Goal: Transaction & Acquisition: Purchase product/service

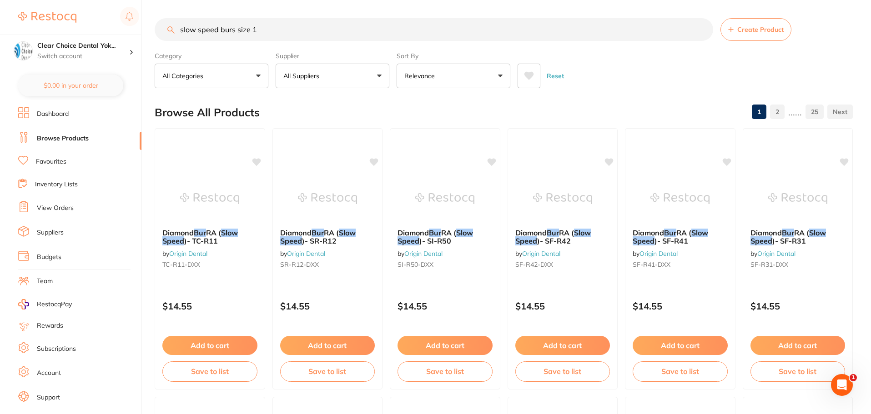
click at [269, 29] on input "slow speed burs size 1" at bounding box center [434, 29] width 558 height 23
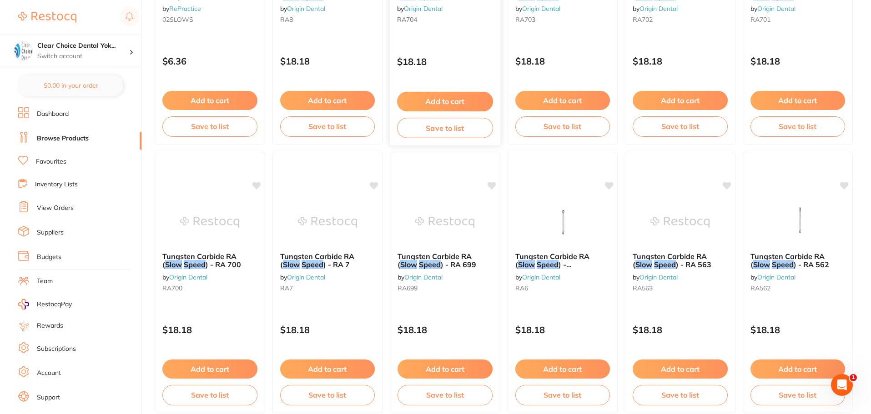
scroll to position [2172, 0]
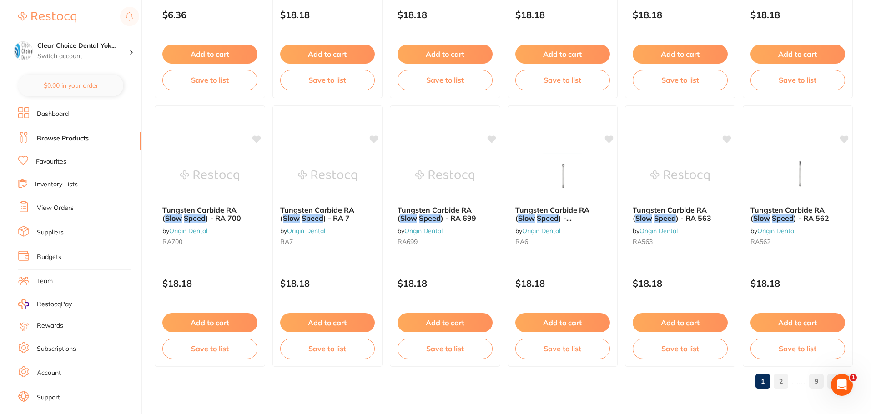
click at [778, 379] on link "2" at bounding box center [780, 381] width 15 height 18
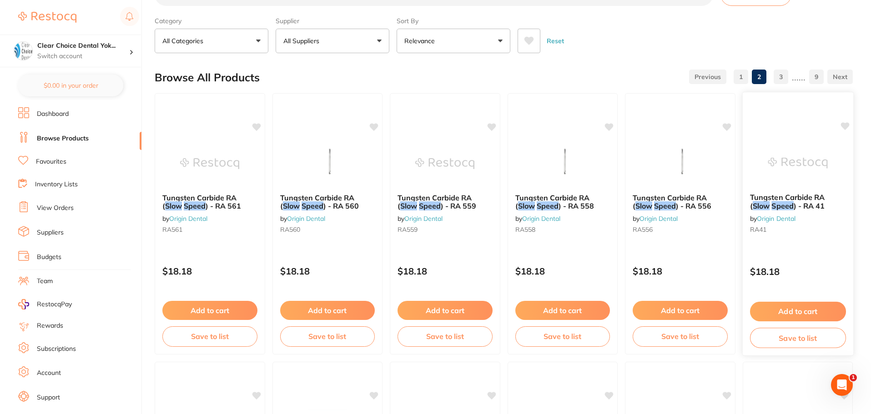
scroll to position [0, 0]
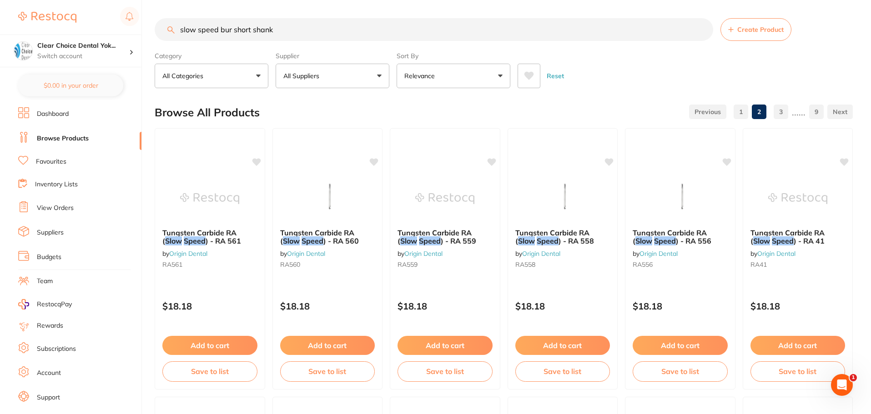
click at [286, 31] on input "slow speed bur short shank" at bounding box center [434, 29] width 558 height 23
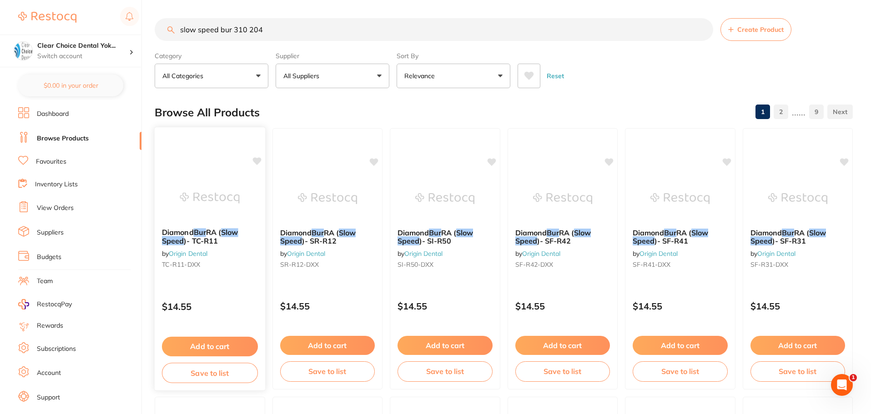
type input "slow speed bur 310 204"
click at [210, 209] on img at bounding box center [210, 198] width 60 height 46
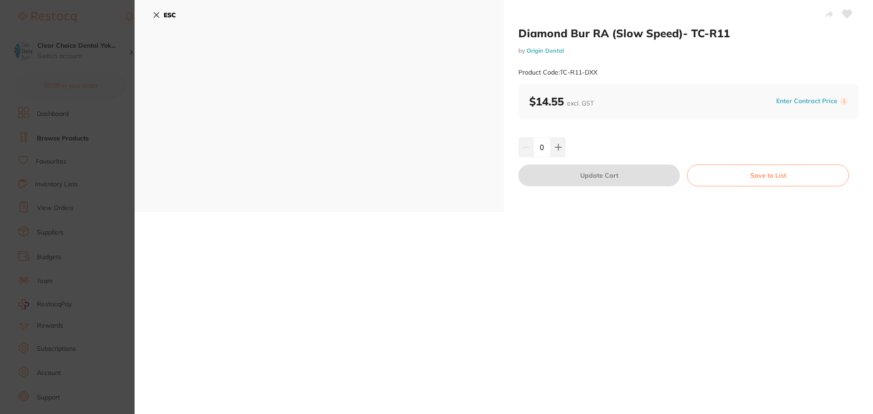
click at [155, 18] on icon at bounding box center [156, 14] width 7 height 7
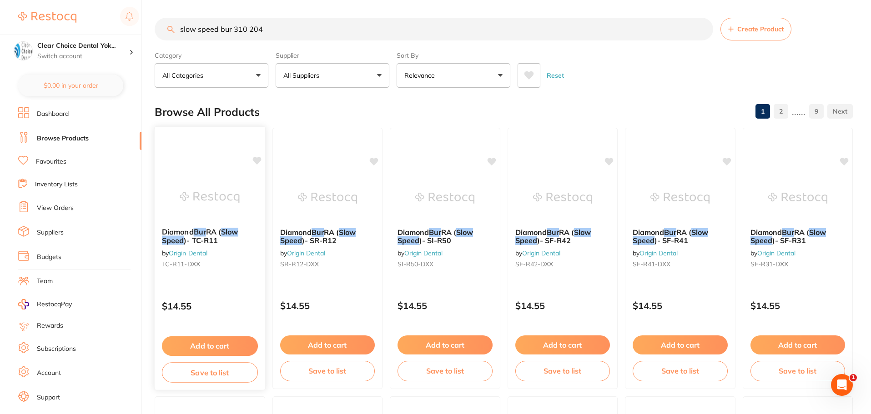
scroll to position [46, 0]
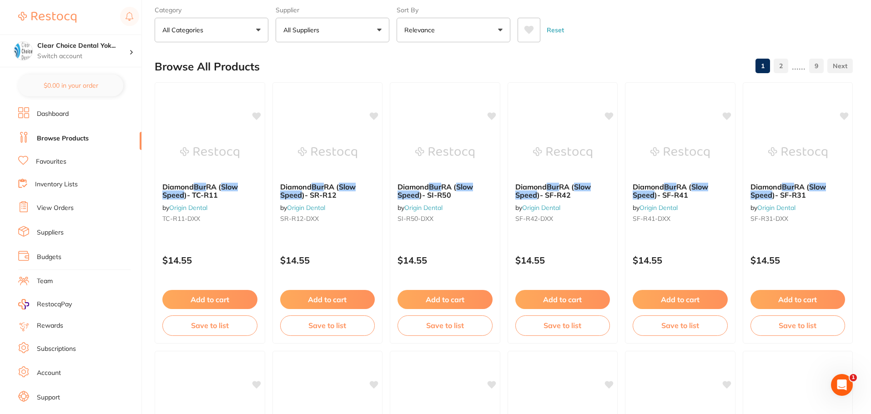
click at [199, 206] on link "Origin Dental" at bounding box center [188, 208] width 38 height 8
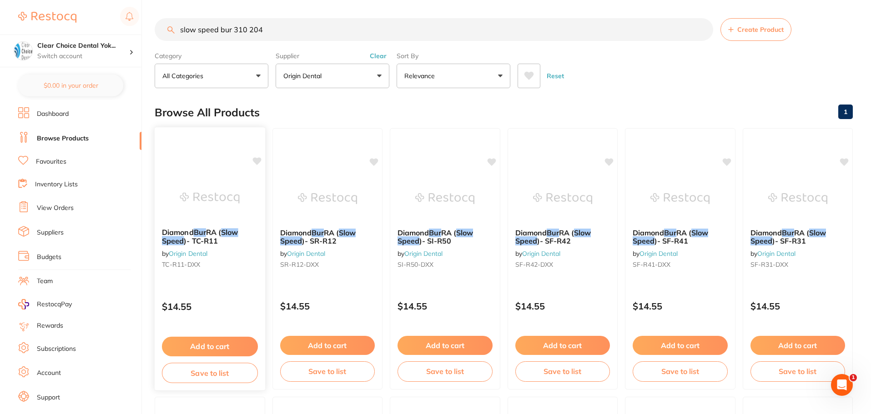
click at [191, 249] on div "Diamond Bur RA ( Slow Speed )- TC-R11 by Origin Dental TC-R11-DXX" at bounding box center [210, 250] width 110 height 59
click at [197, 255] on link "Origin Dental" at bounding box center [188, 253] width 39 height 8
click at [197, 227] on div "Diamond Bur RA ( Slow Speed )- TC-R11 by Origin Dental TC-R11-DXX" at bounding box center [210, 250] width 110 height 59
click at [207, 202] on img at bounding box center [210, 198] width 60 height 46
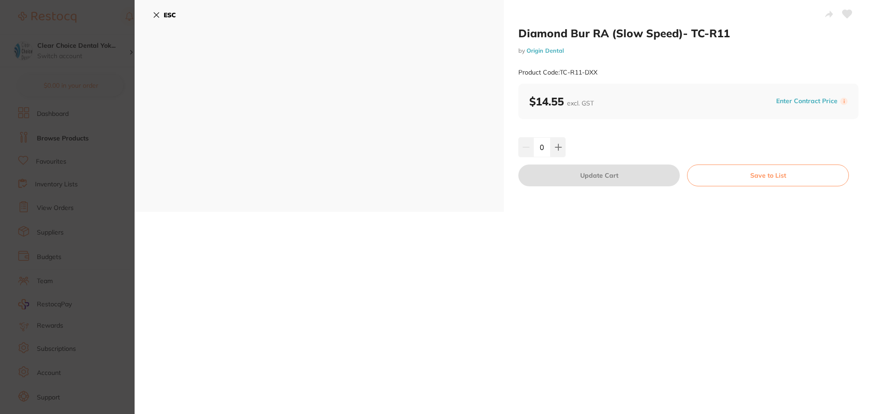
click at [156, 14] on icon at bounding box center [156, 15] width 5 height 5
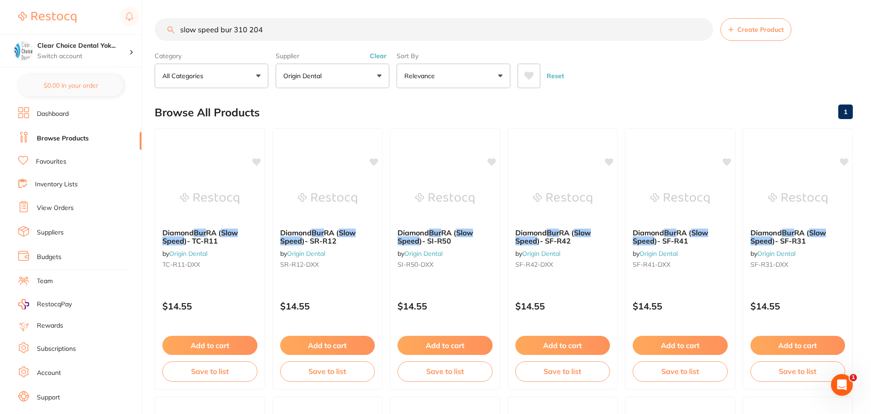
drag, startPoint x: 262, startPoint y: 29, endPoint x: 178, endPoint y: 25, distance: 84.2
click at [178, 25] on input "slow speed bur 310 204" at bounding box center [434, 29] width 558 height 23
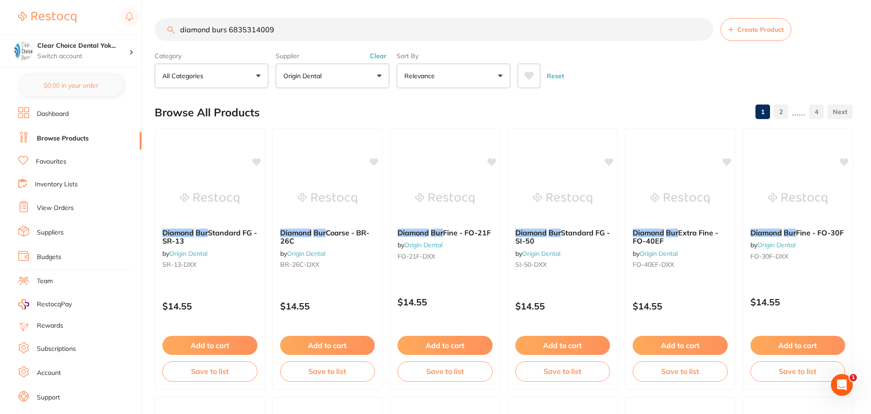
click at [211, 31] on input "diamond burs 6835314009" at bounding box center [434, 29] width 558 height 23
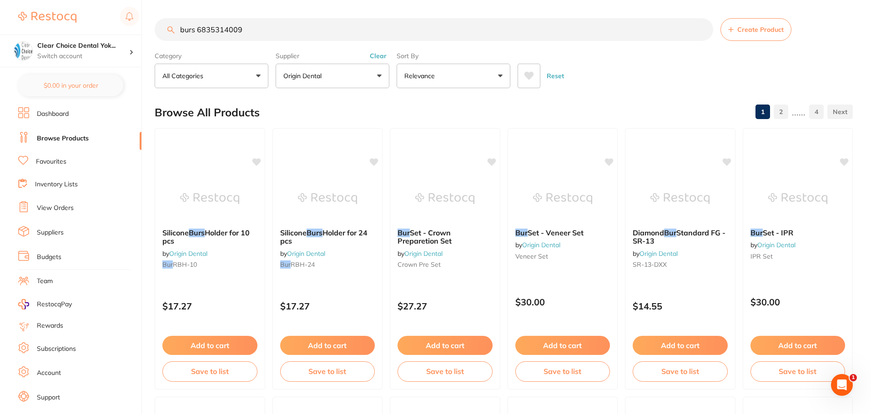
drag, startPoint x: 246, startPoint y: 28, endPoint x: 199, endPoint y: 30, distance: 46.9
click at [199, 30] on input "burs 6835314009" at bounding box center [434, 29] width 558 height 23
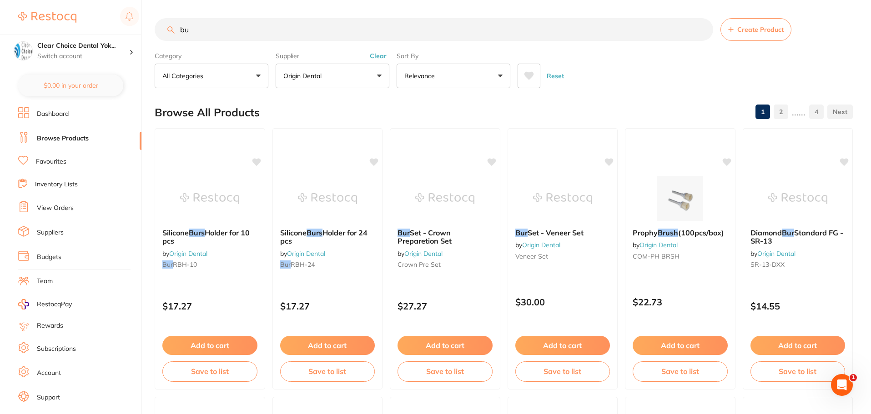
type input "b"
type input "komet burs"
click at [680, 231] on span "(100pcs/box)" at bounding box center [701, 232] width 46 height 9
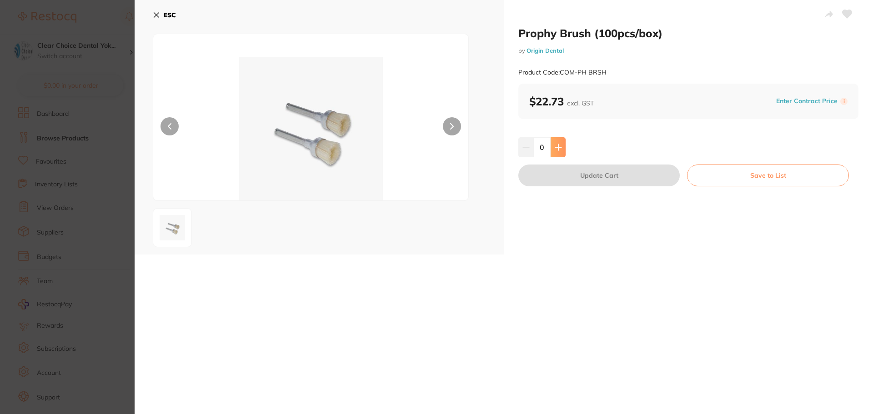
click at [561, 147] on button at bounding box center [558, 147] width 15 height 20
type input "1"
click at [603, 176] on button "Update Cart" at bounding box center [598, 176] width 161 height 22
checkbox input "false"
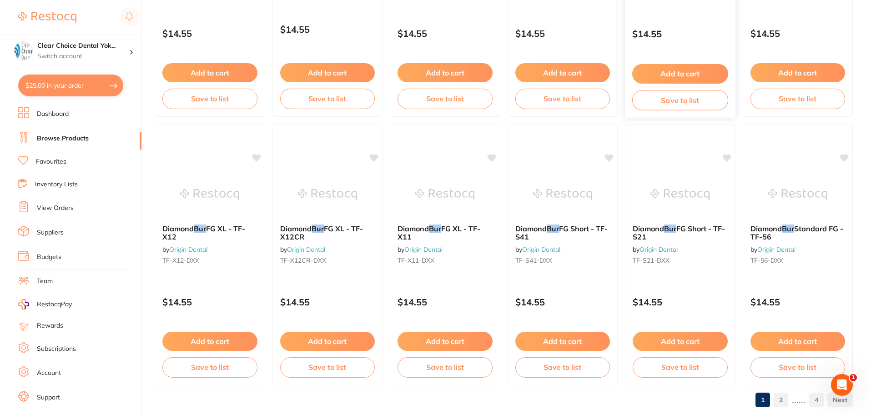
scroll to position [2172, 0]
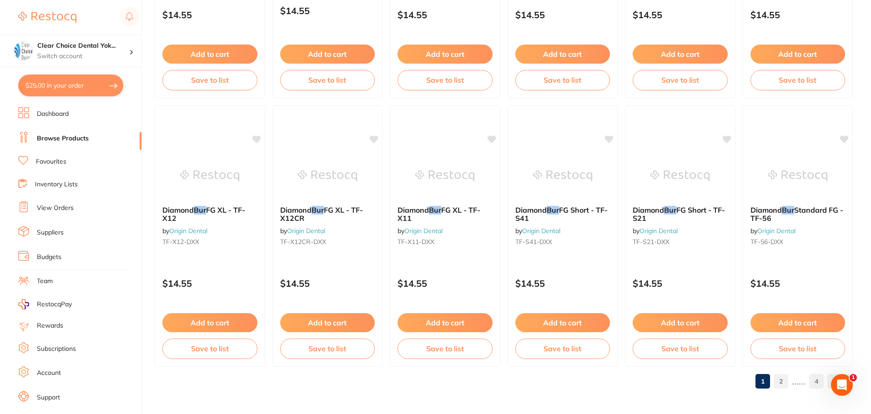
click at [781, 381] on link "2" at bounding box center [780, 381] width 15 height 18
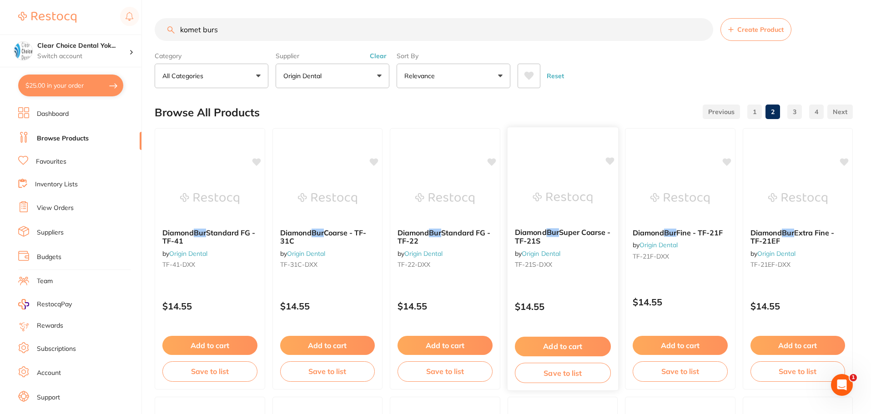
scroll to position [0, 0]
click at [795, 111] on link "3" at bounding box center [794, 112] width 15 height 18
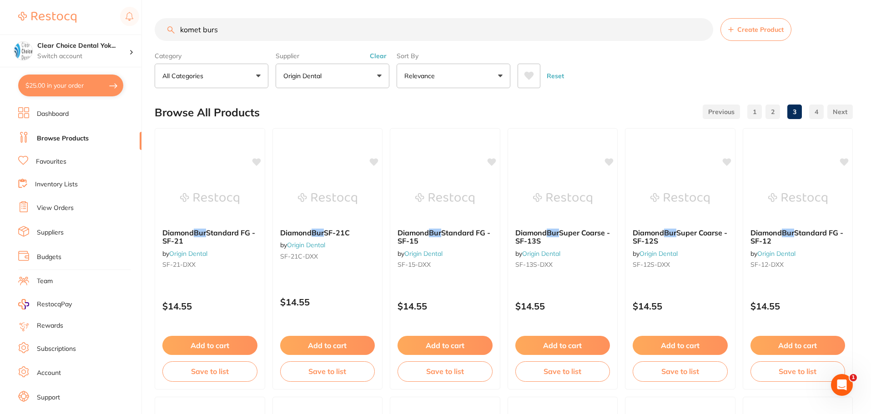
drag, startPoint x: 223, startPoint y: 30, endPoint x: 123, endPoint y: 30, distance: 100.5
click at [123, 30] on div "$25.00 Clear Choice Dental Yok... Switch account Clear Choice Dental Yokine $25…" at bounding box center [435, 207] width 871 height 414
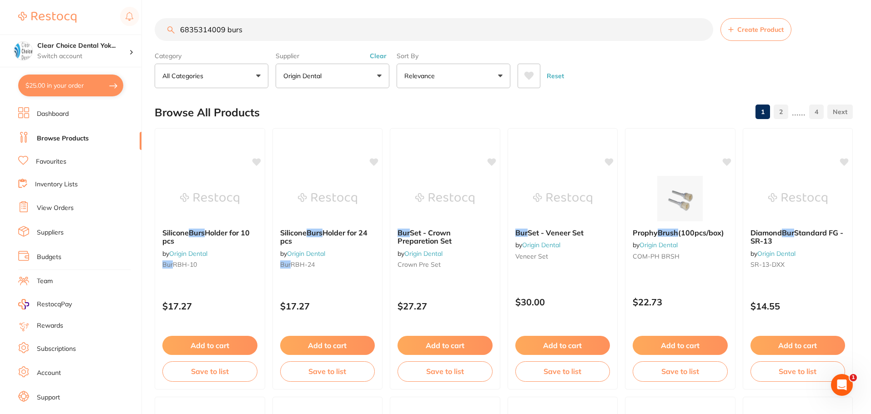
drag, startPoint x: 249, startPoint y: 30, endPoint x: 164, endPoint y: 29, distance: 85.0
click at [164, 29] on input "6835314009 burs" at bounding box center [434, 29] width 558 height 23
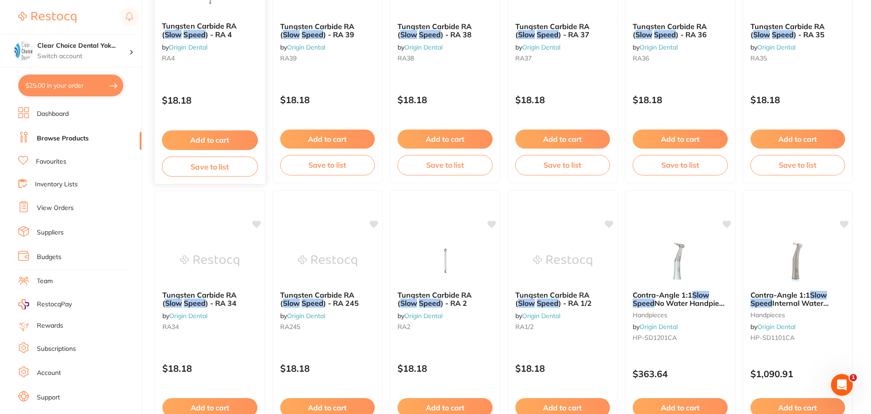
scroll to position [1904, 0]
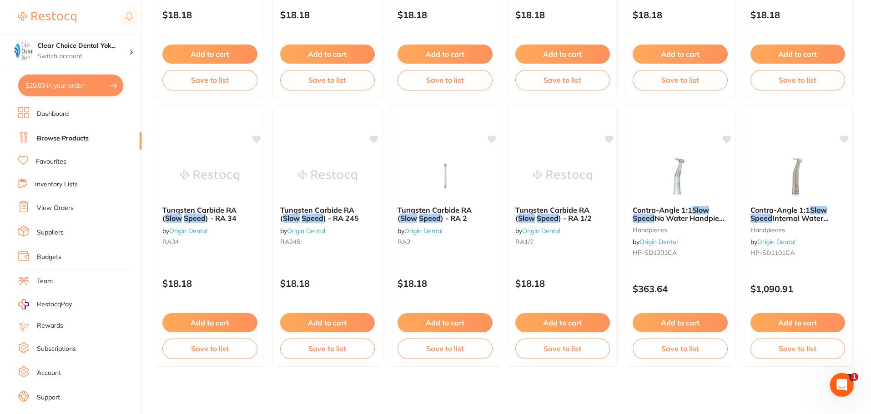
drag, startPoint x: 844, startPoint y: 379, endPoint x: 856, endPoint y: 351, distance: 30.3
click at [851, 373] on html at bounding box center [840, 384] width 22 height 22
drag, startPoint x: 845, startPoint y: 382, endPoint x: 811, endPoint y: 390, distance: 34.5
click at [829, 390] on html at bounding box center [840, 384] width 22 height 22
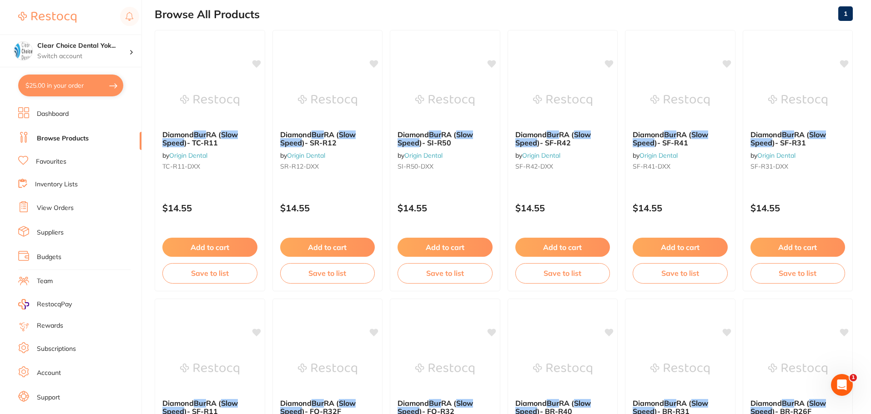
scroll to position [0, 0]
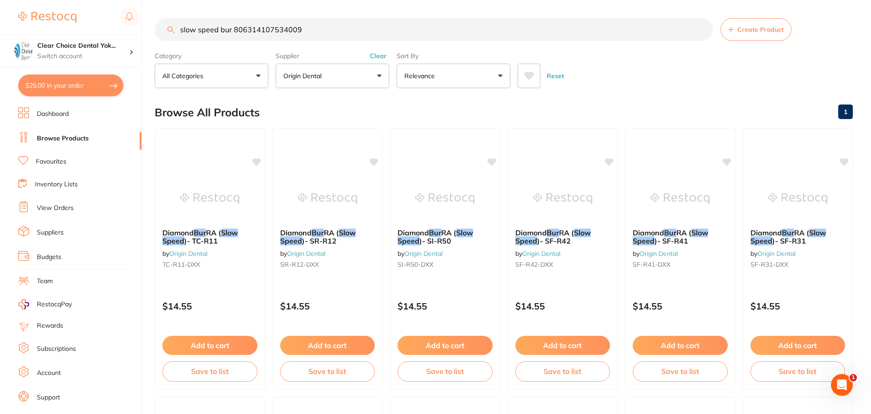
drag, startPoint x: 296, startPoint y: 30, endPoint x: 233, endPoint y: 29, distance: 63.7
click at [233, 29] on input "slow speed bur 806314107534009" at bounding box center [434, 29] width 558 height 23
click at [216, 28] on input "slow speed bur 6835314009" at bounding box center [434, 29] width 558 height 23
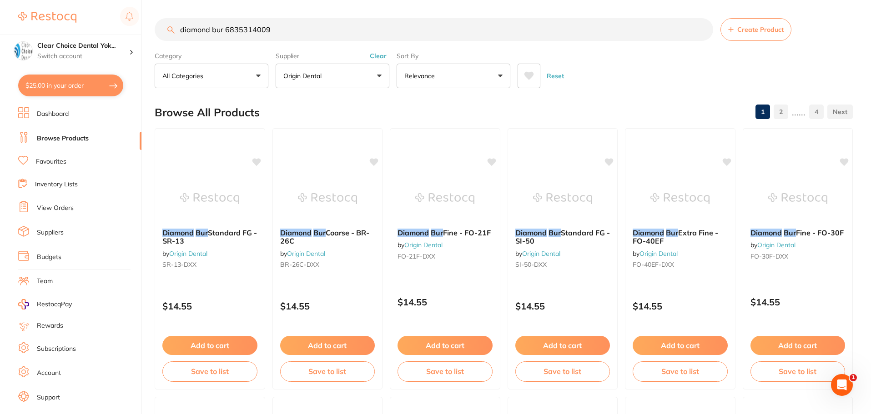
click at [221, 30] on input "diamond bur 6835314009" at bounding box center [434, 29] width 558 height 23
click at [224, 29] on input "diamond bur 6835314009" at bounding box center [434, 29] width 558 height 23
click at [222, 31] on input "diamond bur 6835314009" at bounding box center [434, 29] width 558 height 23
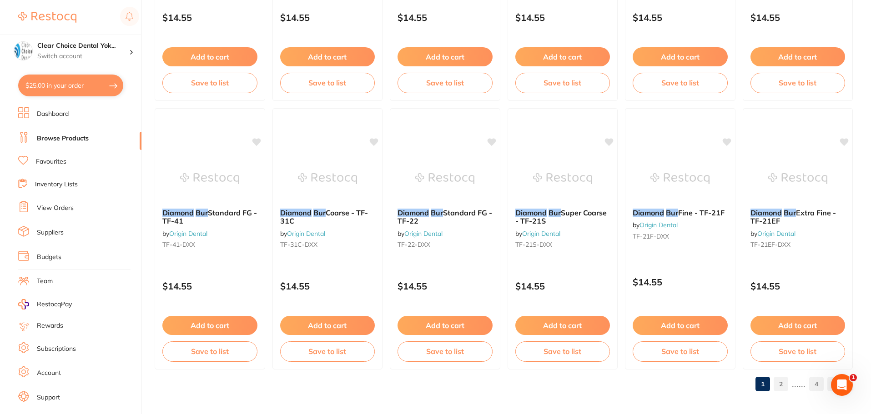
scroll to position [2172, 0]
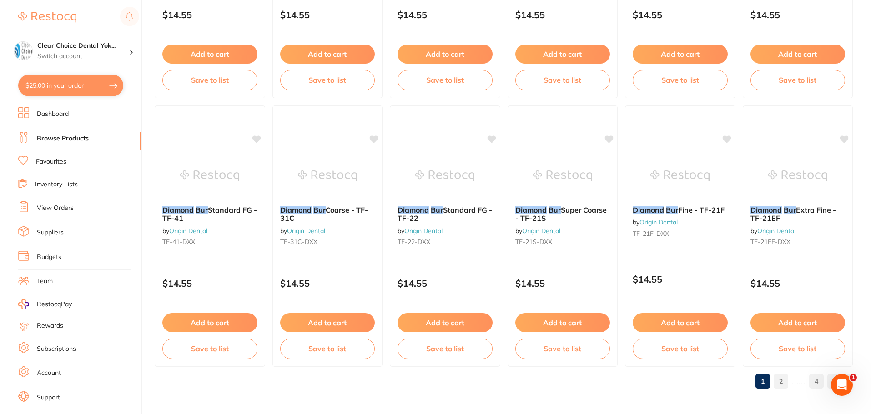
click at [783, 384] on link "2" at bounding box center [780, 381] width 15 height 18
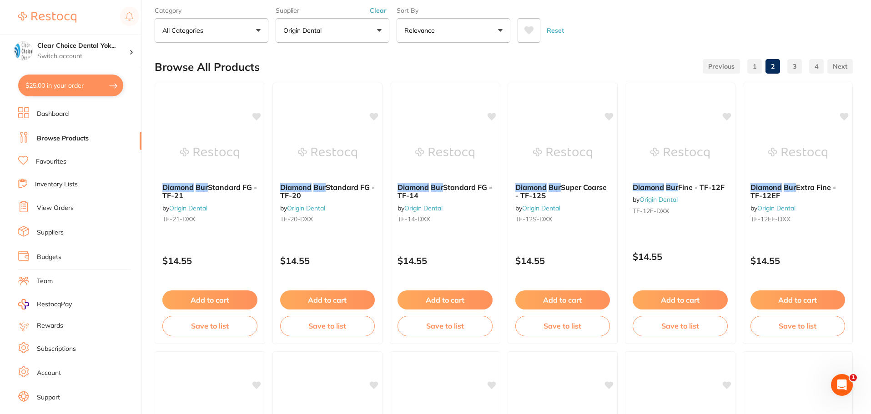
scroll to position [0, 0]
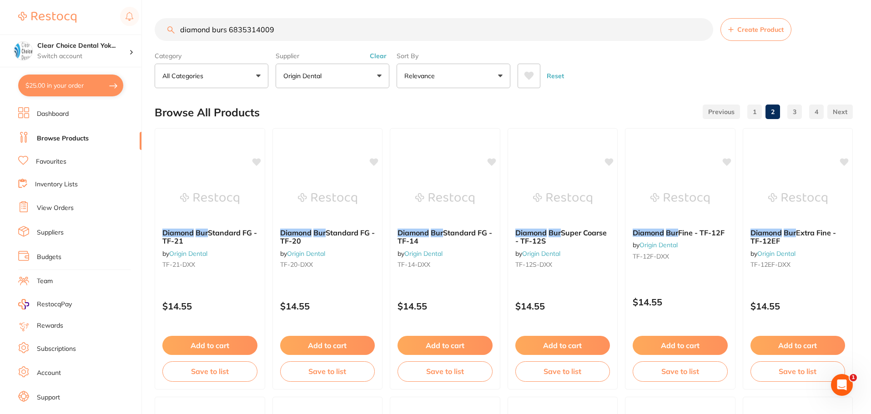
click at [226, 32] on input "diamond burs 6835314009" at bounding box center [434, 29] width 558 height 23
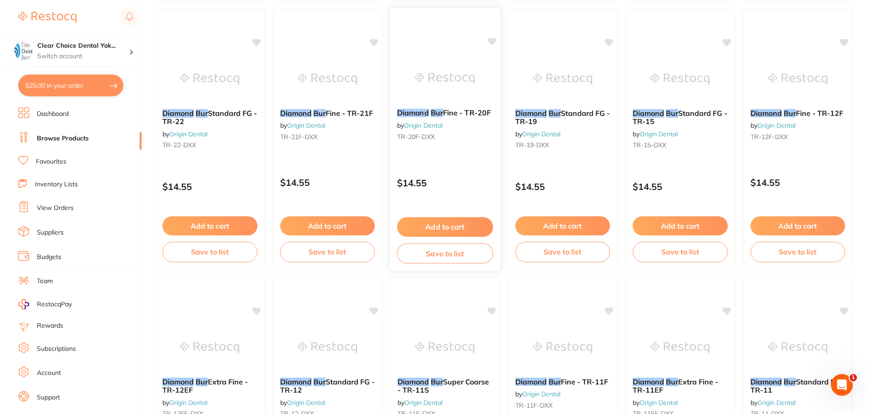
scroll to position [2172, 0]
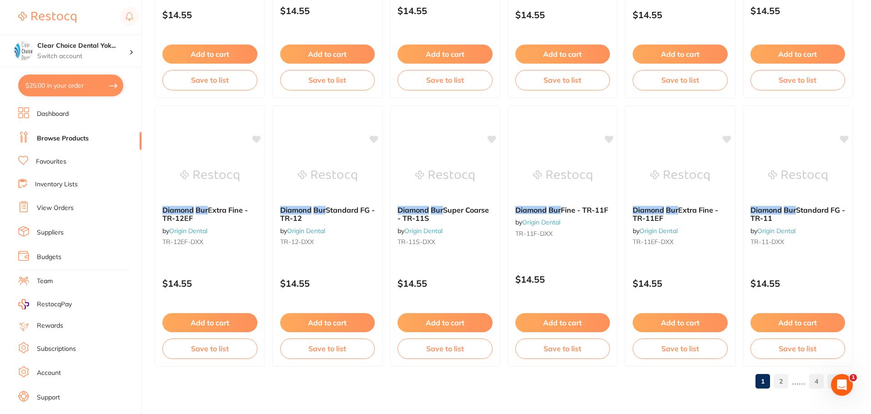
click at [783, 381] on link "2" at bounding box center [780, 381] width 15 height 18
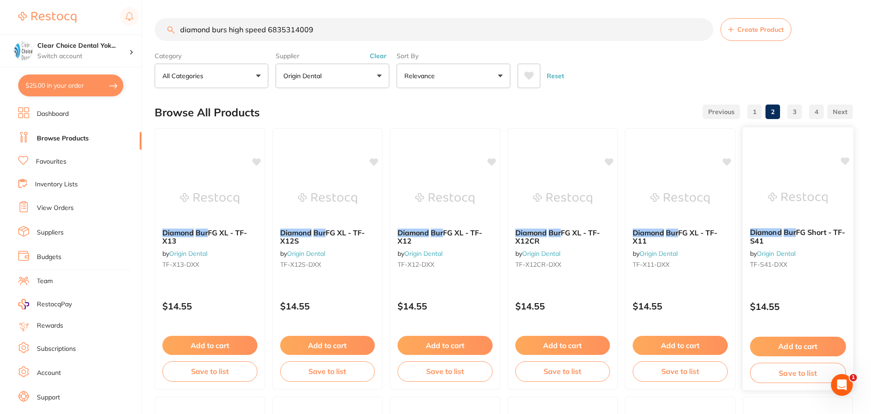
scroll to position [0, 0]
click at [795, 111] on link "3" at bounding box center [794, 112] width 15 height 18
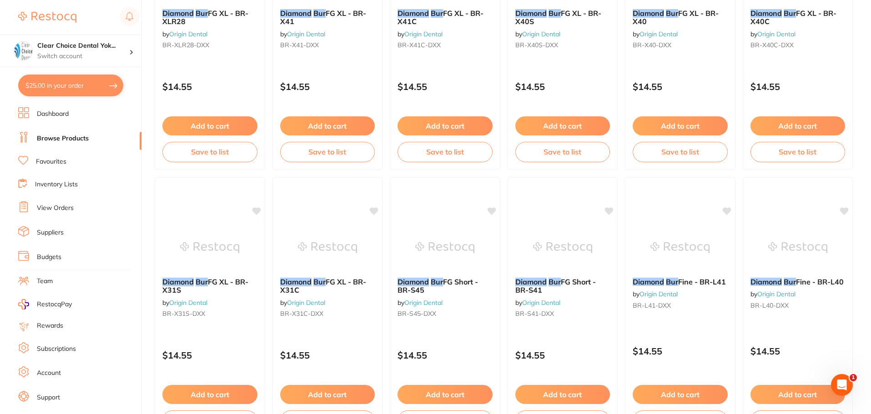
scroll to position [2172, 0]
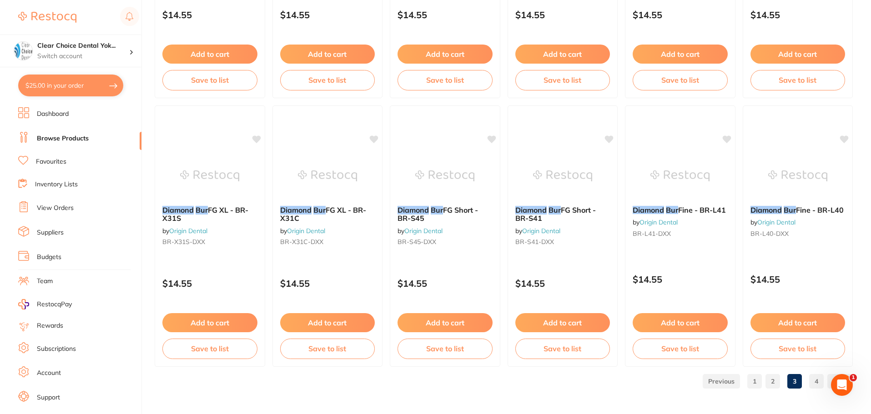
click at [817, 384] on link "4" at bounding box center [816, 381] width 15 height 18
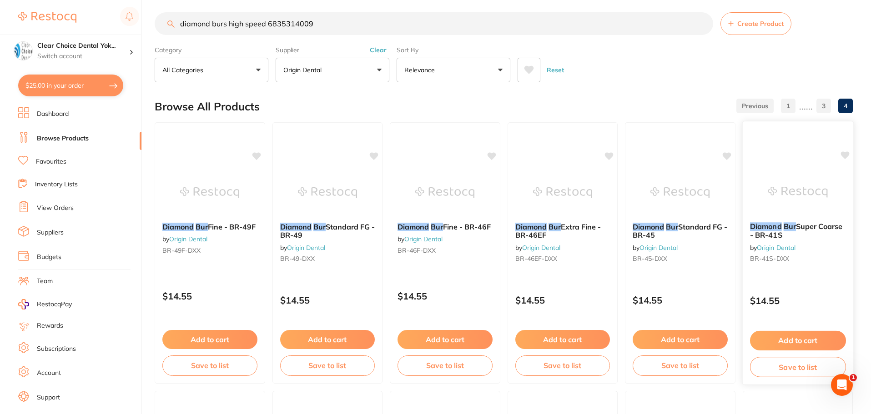
scroll to position [0, 0]
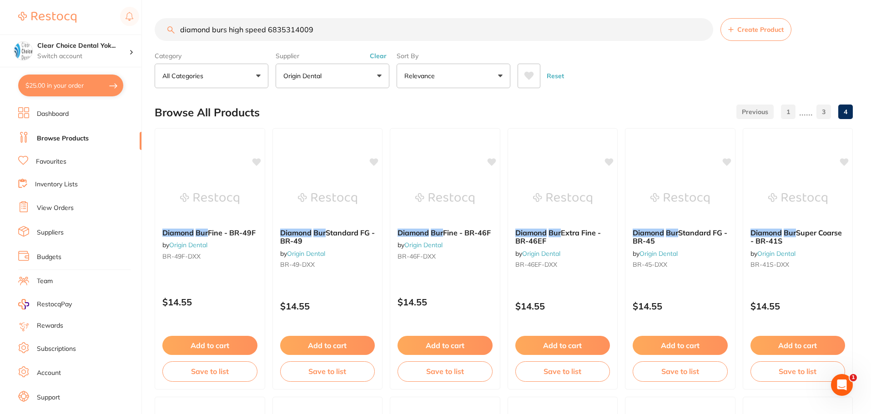
click at [211, 30] on input "diamond burs high speed 6835314009" at bounding box center [434, 29] width 558 height 23
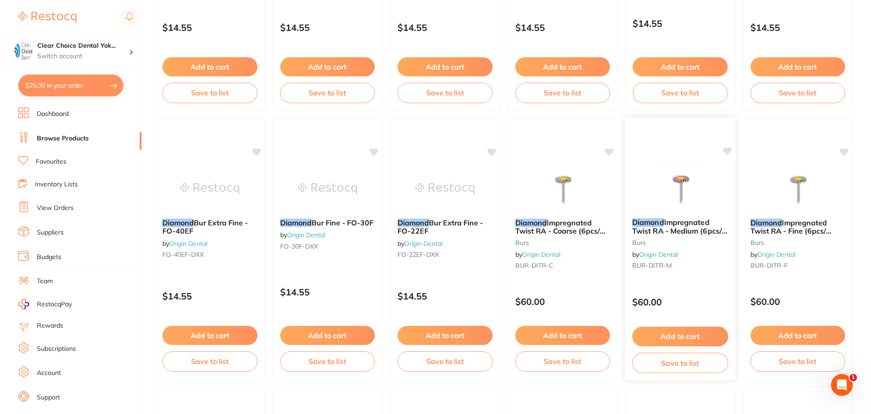
scroll to position [818, 0]
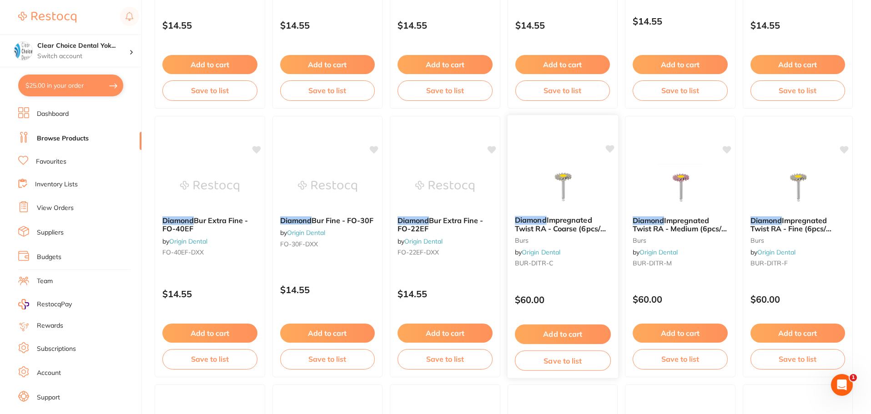
type input "diamond komet burs high speed 6835314009"
click at [608, 151] on icon at bounding box center [609, 149] width 9 height 8
click at [728, 149] on icon at bounding box center [726, 149] width 9 height 8
click at [847, 150] on icon at bounding box center [844, 149] width 9 height 8
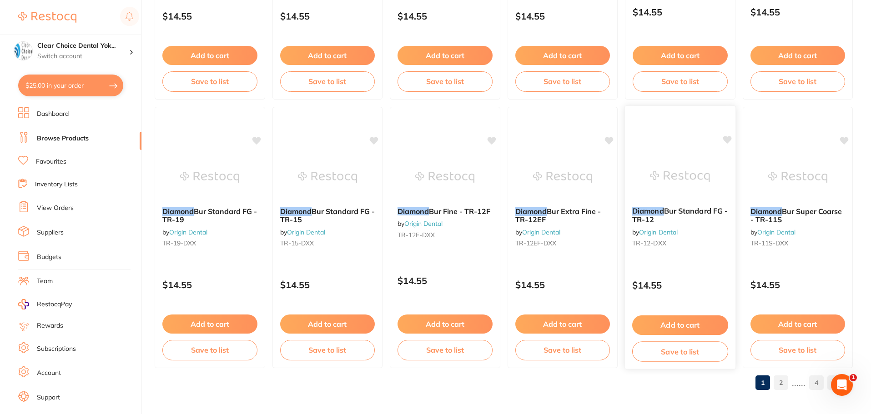
scroll to position [2172, 0]
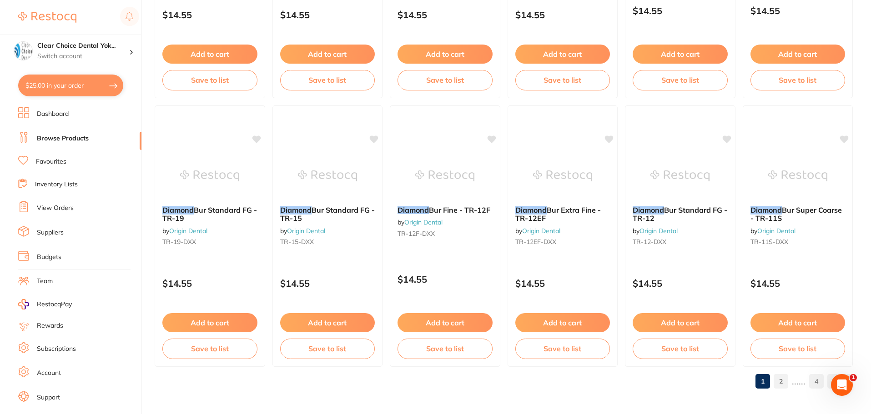
click at [819, 382] on link "4" at bounding box center [816, 381] width 15 height 18
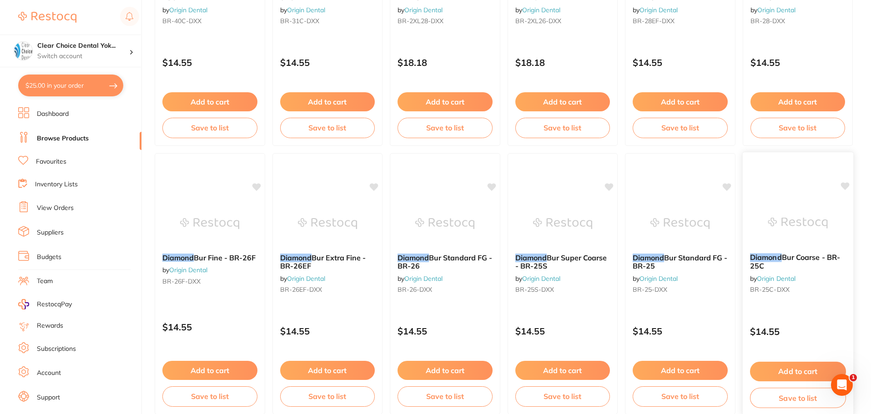
scroll to position [1500, 0]
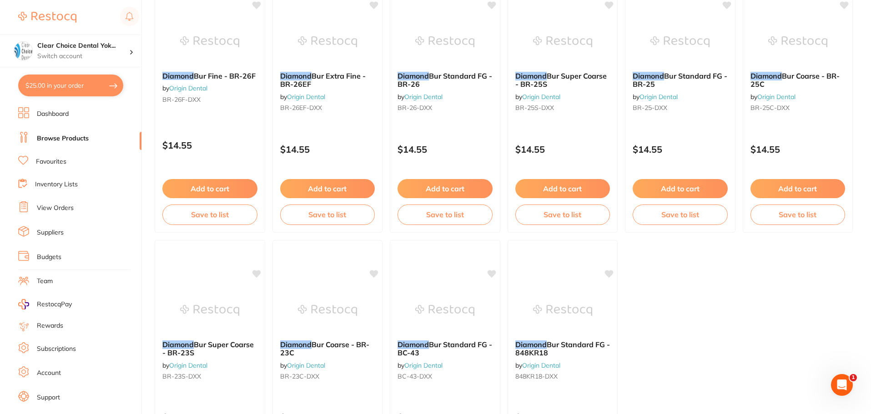
click at [53, 160] on link "Favourites" at bounding box center [51, 161] width 30 height 9
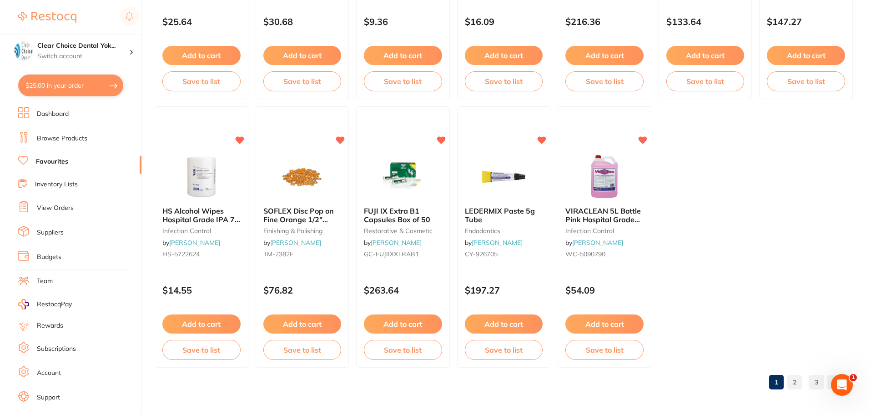
scroll to position [1882, 0]
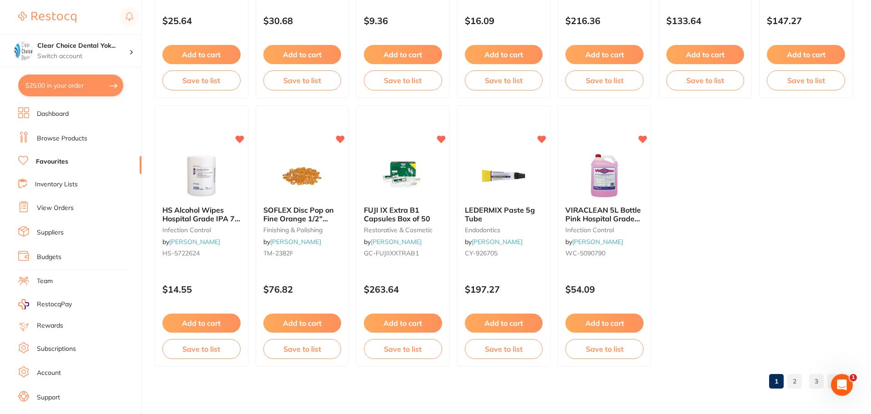
click at [797, 381] on link "2" at bounding box center [794, 381] width 15 height 18
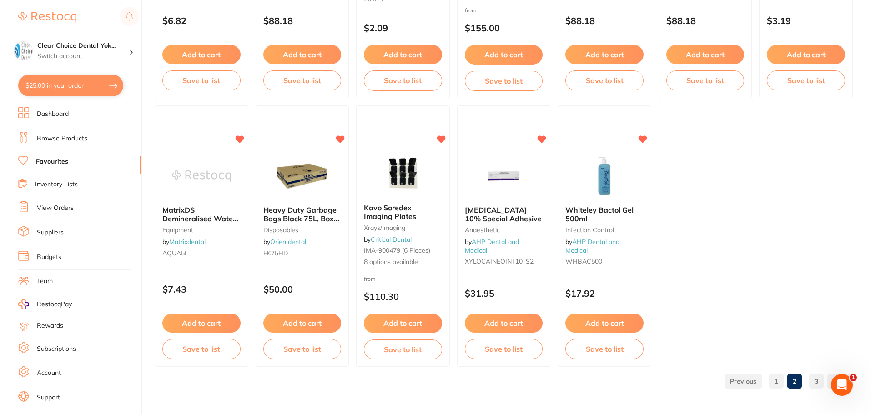
click at [818, 381] on link "3" at bounding box center [816, 381] width 15 height 18
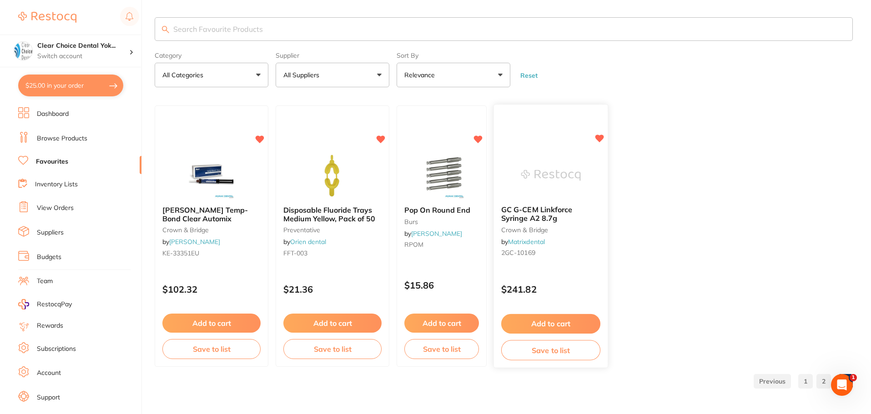
scroll to position [0, 0]
drag, startPoint x: 70, startPoint y: 136, endPoint x: 95, endPoint y: 99, distance: 45.0
click at [70, 135] on link "Browse Products" at bounding box center [62, 138] width 50 height 9
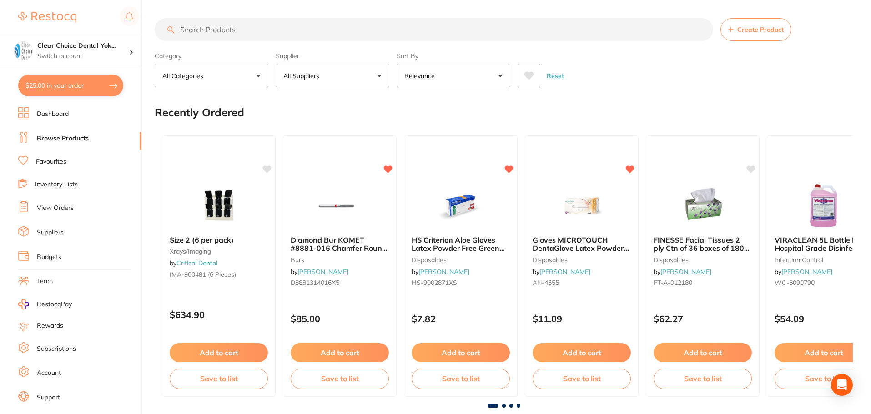
click at [193, 32] on input "search" at bounding box center [434, 29] width 558 height 23
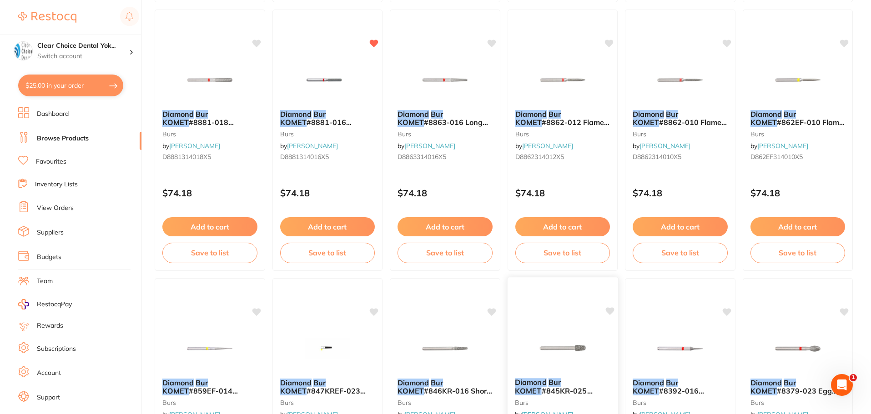
scroll to position [364, 0]
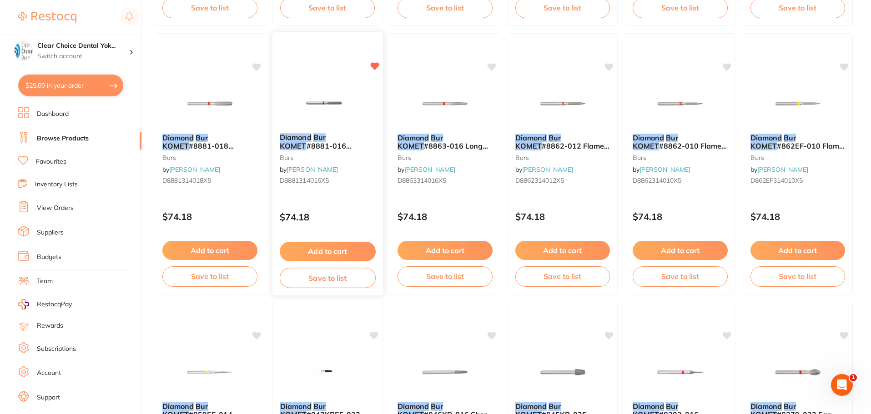
type input "diamond komet burs"
click at [336, 191] on div "Diamond Bur KOMET #8881-016 Chamfer Round Fine FG x 5 burs by [PERSON_NAME] D88…" at bounding box center [327, 161] width 110 height 70
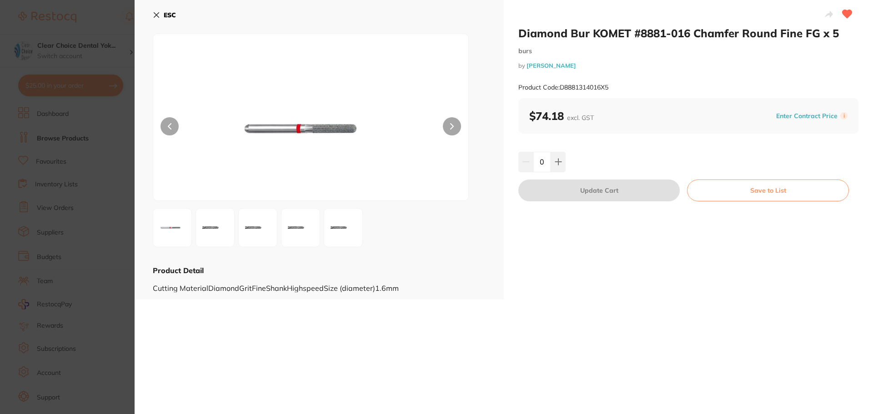
click at [155, 17] on icon at bounding box center [156, 14] width 7 height 7
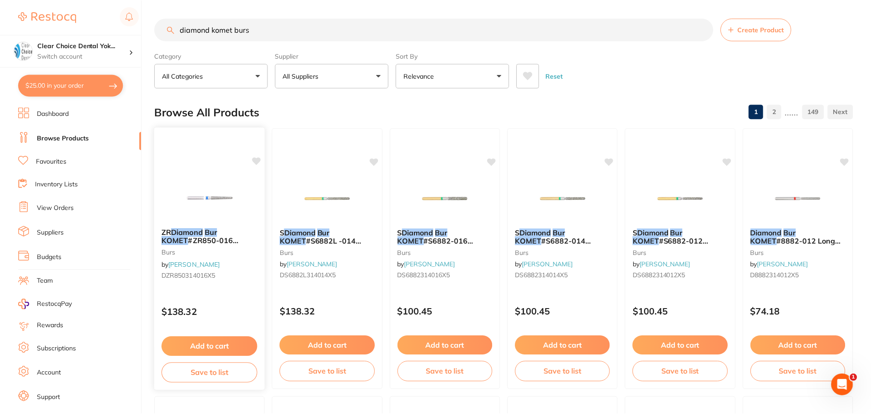
scroll to position [364, 0]
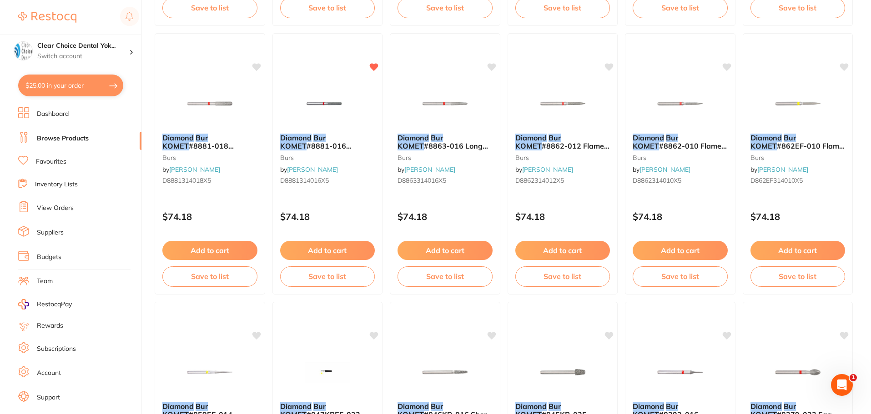
click at [537, 137] on em "Diamond" at bounding box center [530, 137] width 31 height 9
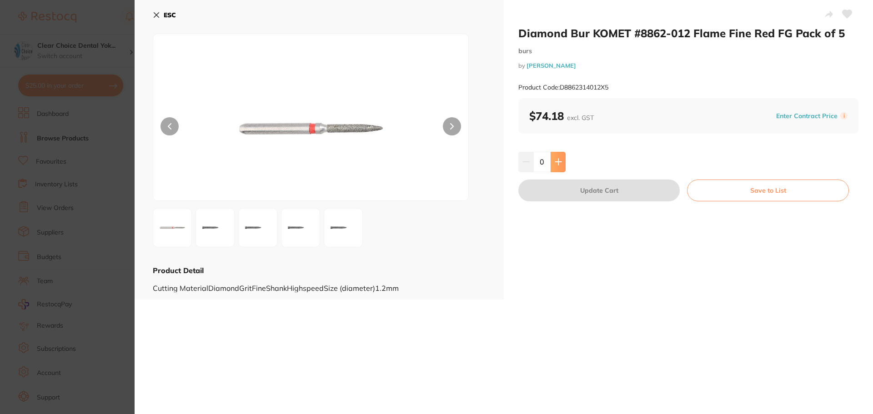
click at [558, 162] on icon at bounding box center [558, 162] width 6 height 6
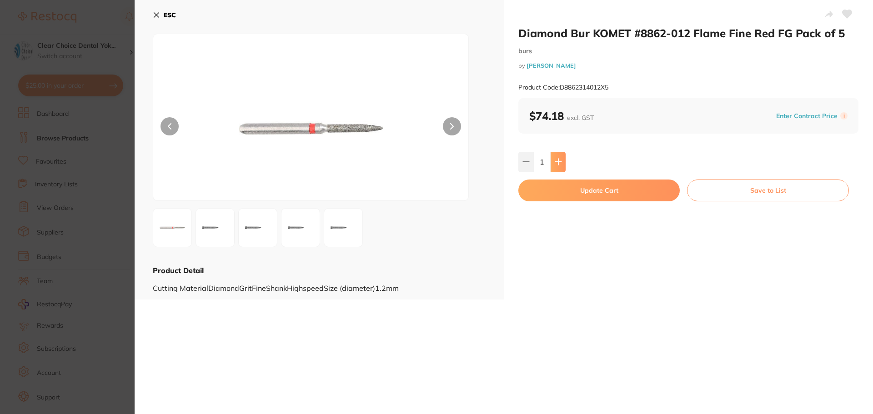
click at [558, 162] on icon at bounding box center [558, 162] width 6 height 6
type input "2"
click at [569, 190] on button "Update Cart" at bounding box center [598, 191] width 161 height 22
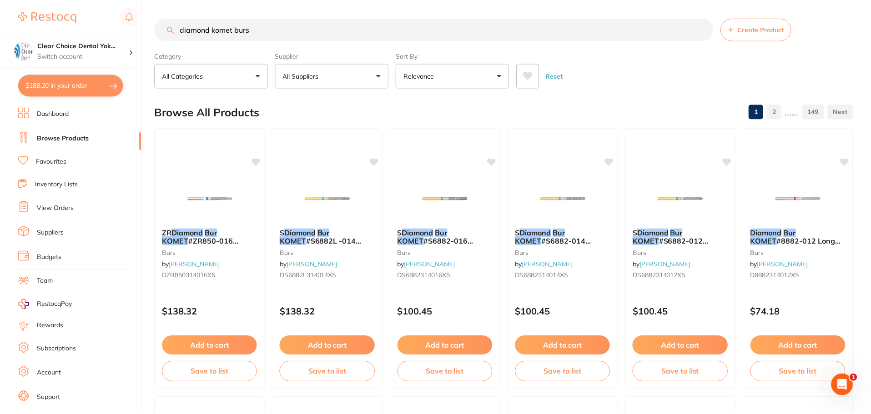
scroll to position [364, 0]
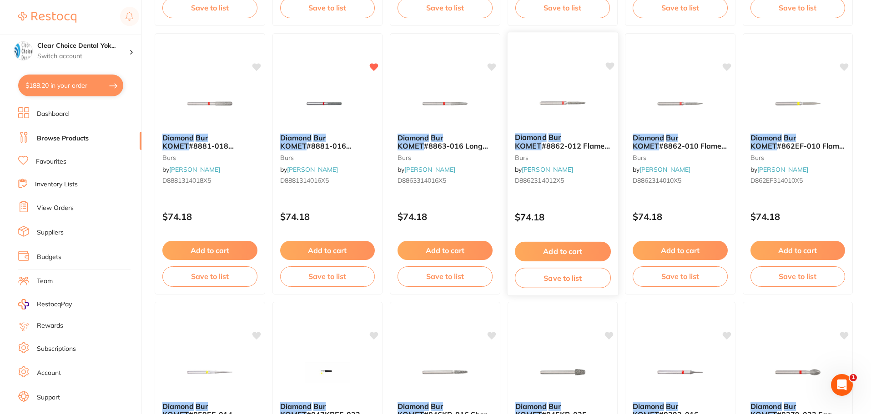
click at [609, 67] on icon at bounding box center [609, 66] width 9 height 8
click at [686, 127] on div "Diamond Bur KOMET #8862-010 Flame Fine Red FG Pack of 5 burs by Henry Schein Ha…" at bounding box center [680, 161] width 110 height 70
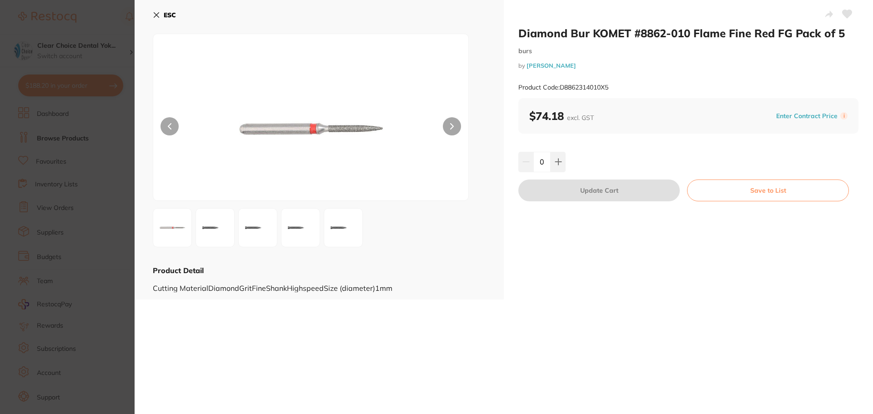
click at [166, 16] on b "ESC" at bounding box center [170, 15] width 12 height 8
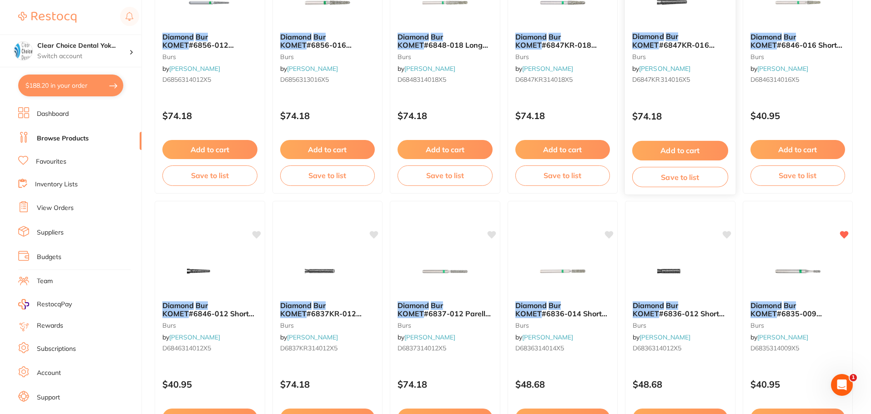
scroll to position [1319, 0]
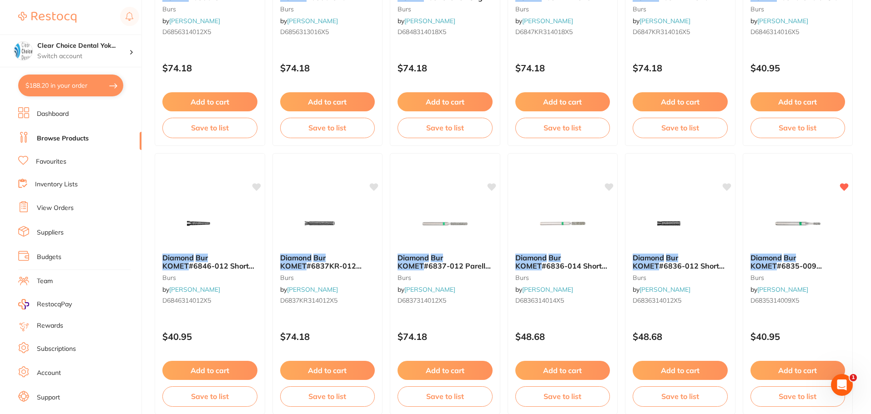
click at [792, 229] on img at bounding box center [797, 223] width 59 height 45
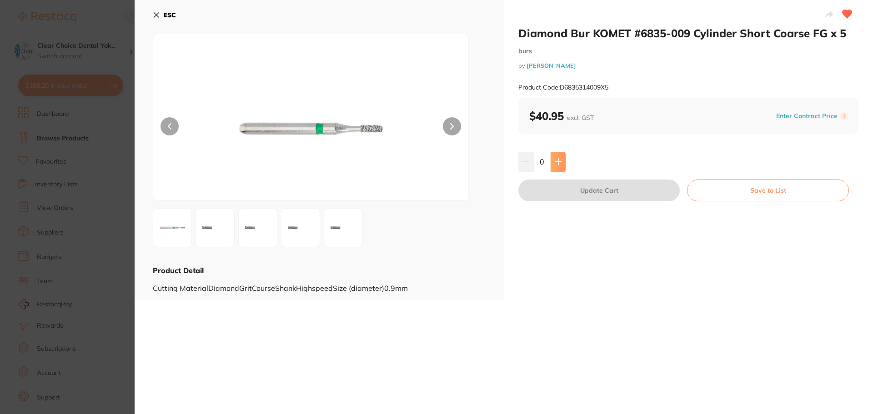
click at [558, 162] on icon at bounding box center [558, 162] width 6 height 6
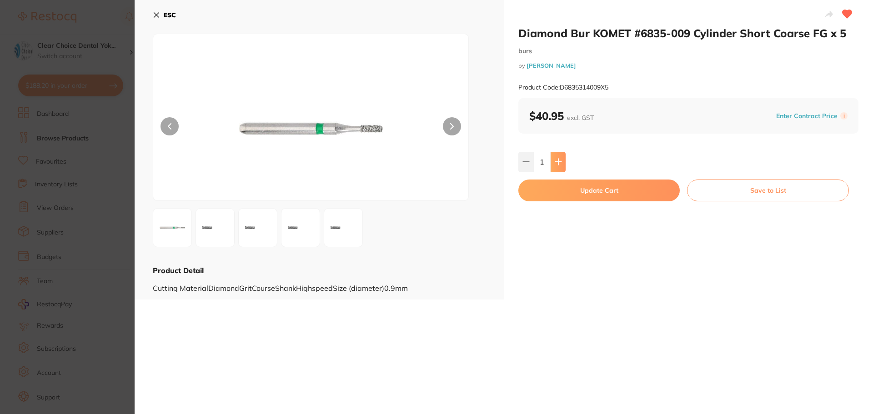
click at [558, 162] on icon at bounding box center [558, 162] width 6 height 6
type input "2"
click at [571, 191] on button "Update Cart" at bounding box center [598, 191] width 161 height 22
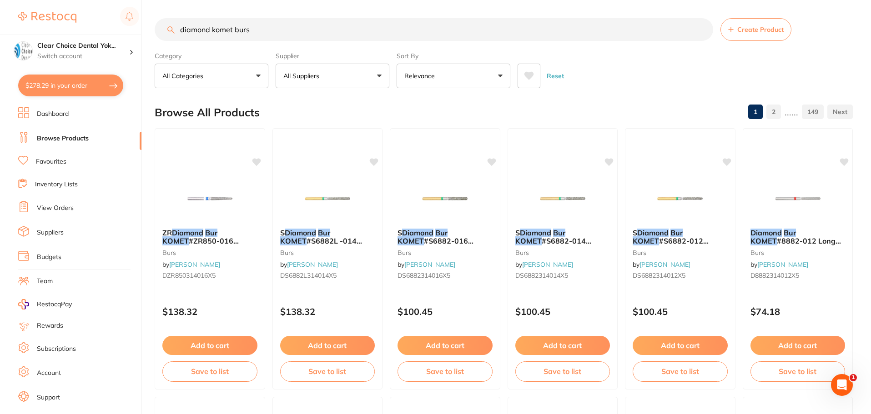
drag, startPoint x: 265, startPoint y: 32, endPoint x: 178, endPoint y: 29, distance: 86.9
click at [178, 29] on input "diamond komet burs" at bounding box center [434, 29] width 558 height 23
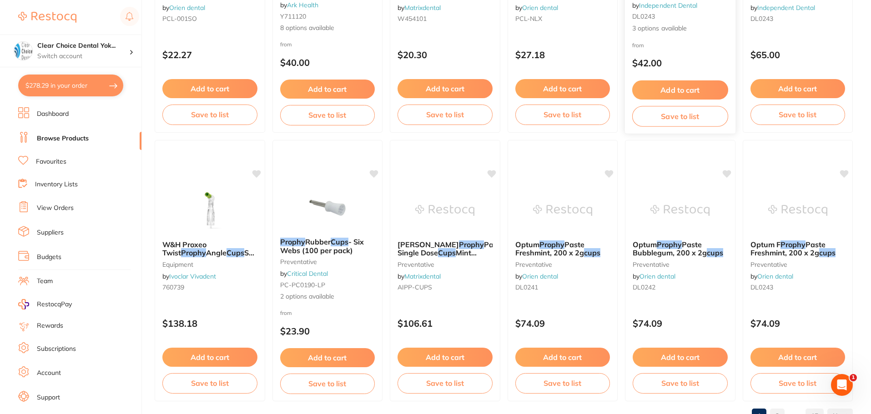
scroll to position [2172, 0]
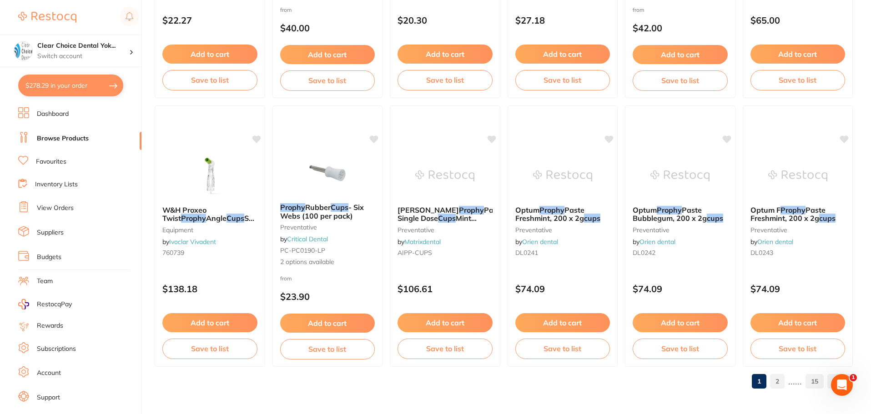
type input "finger prophy cups"
click at [778, 380] on link "2" at bounding box center [777, 381] width 15 height 18
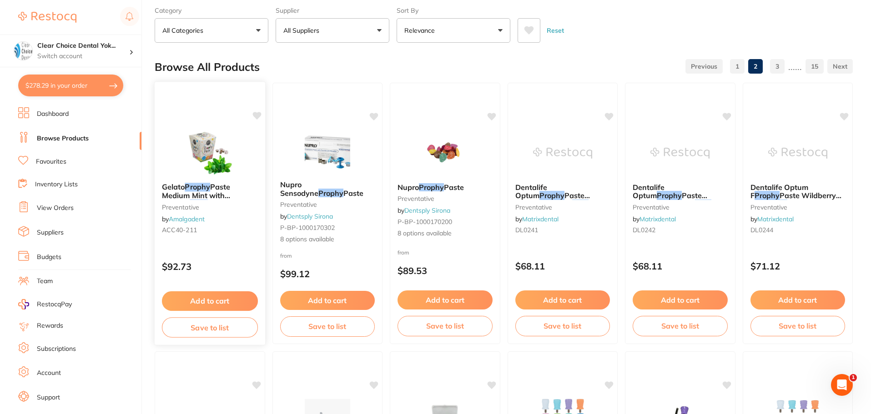
scroll to position [0, 0]
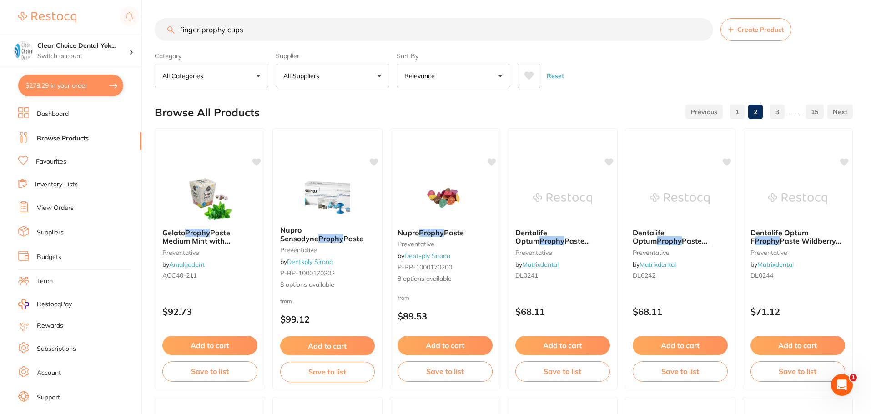
click at [740, 115] on link "1" at bounding box center [737, 112] width 15 height 18
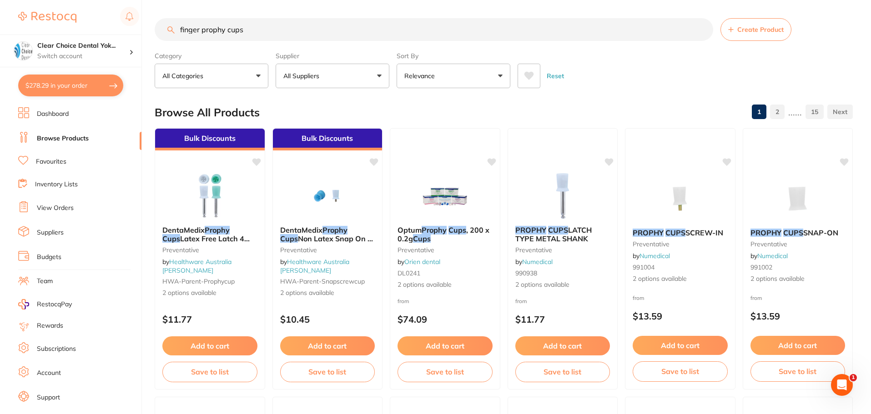
click at [783, 116] on link "2" at bounding box center [777, 112] width 15 height 18
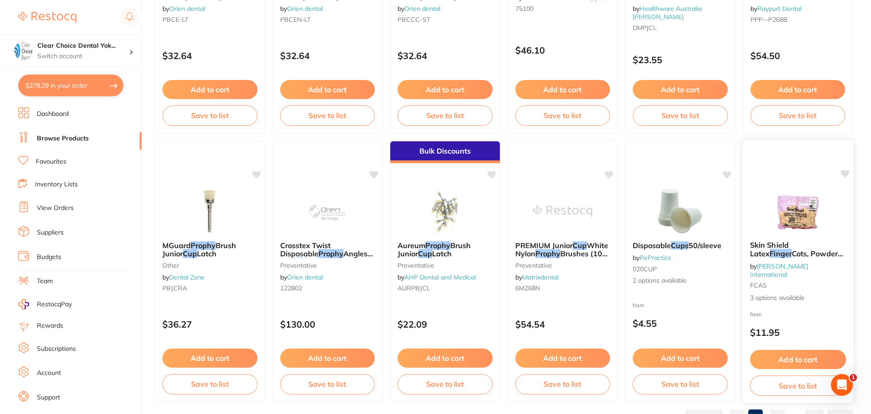
scroll to position [2172, 0]
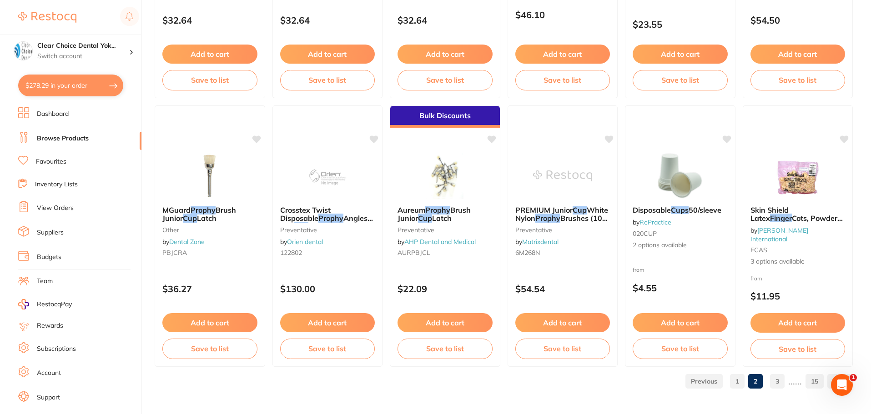
click at [775, 377] on link "3" at bounding box center [777, 381] width 15 height 18
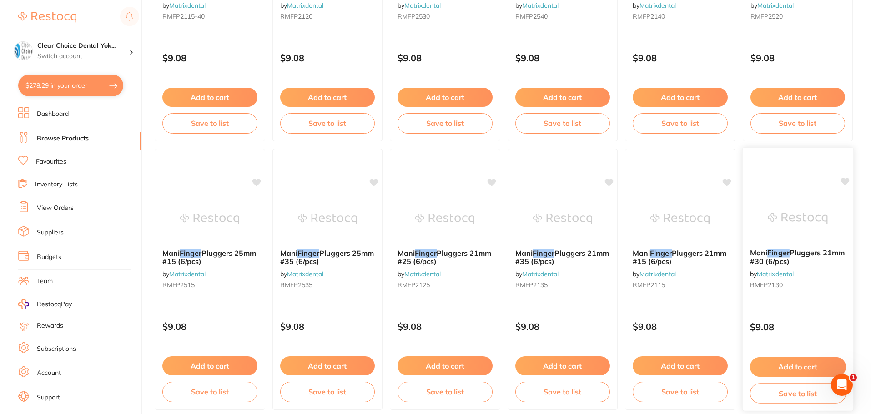
scroll to position [2127, 0]
